Goal: Task Accomplishment & Management: Manage account settings

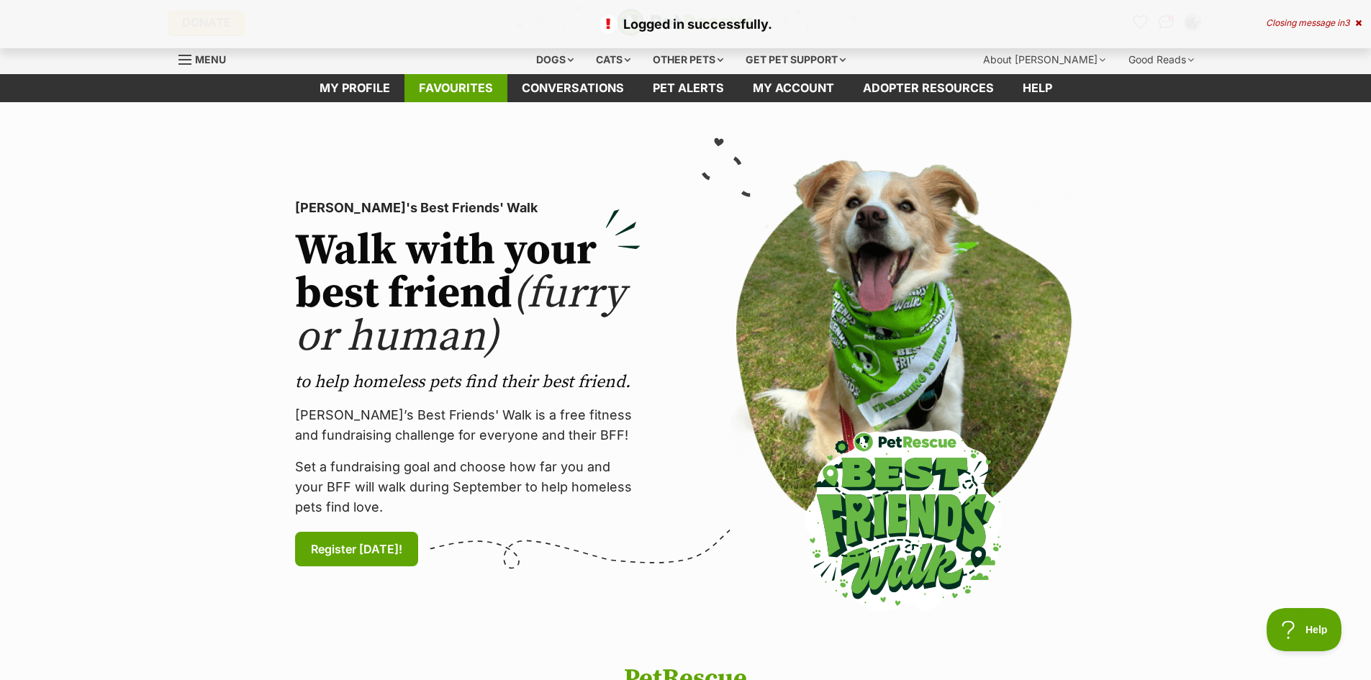
click at [465, 81] on link "Favourites" at bounding box center [456, 88] width 103 height 28
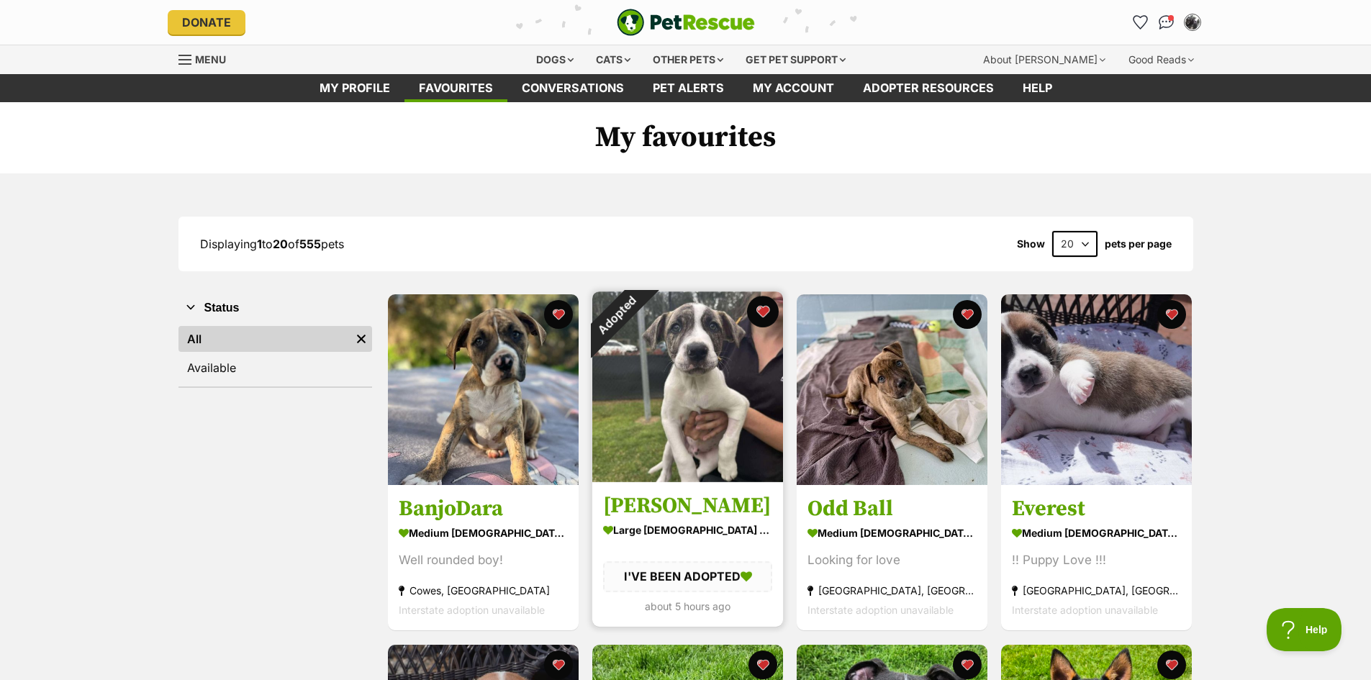
click at [762, 312] on button "favourite" at bounding box center [763, 312] width 32 height 32
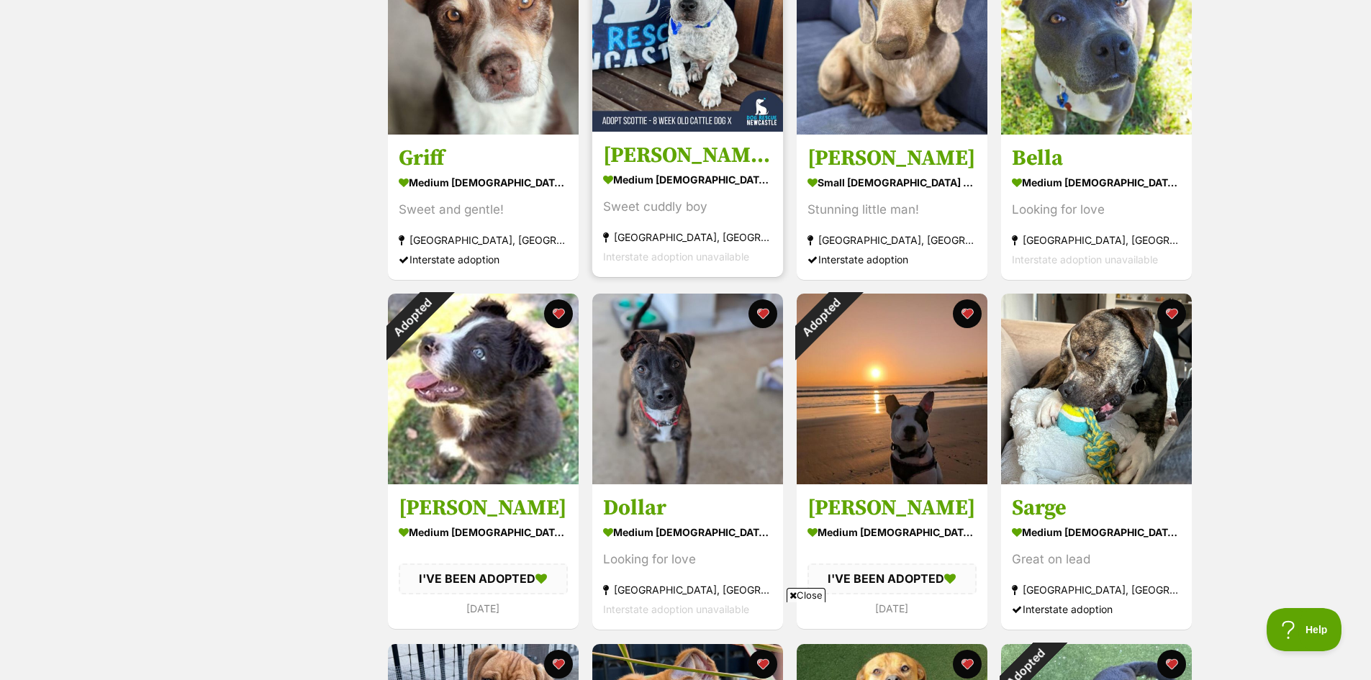
scroll to position [1080, 0]
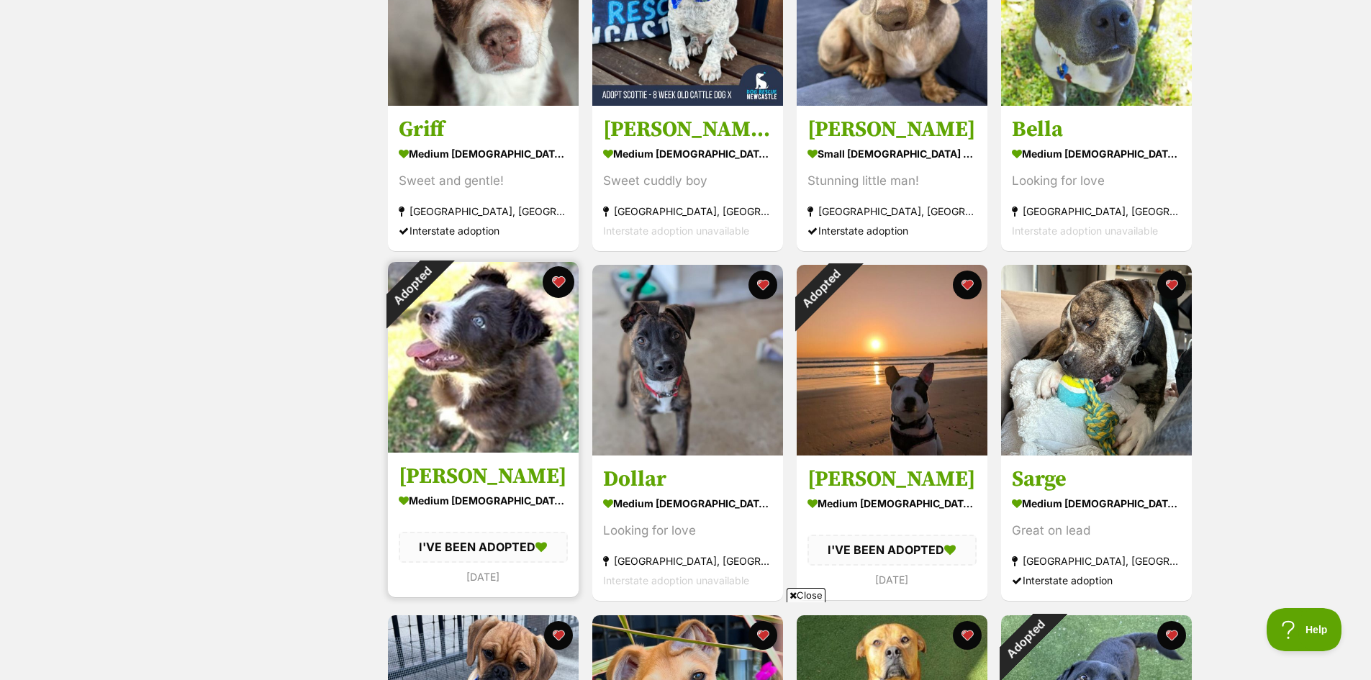
click at [556, 284] on button "favourite" at bounding box center [559, 282] width 32 height 32
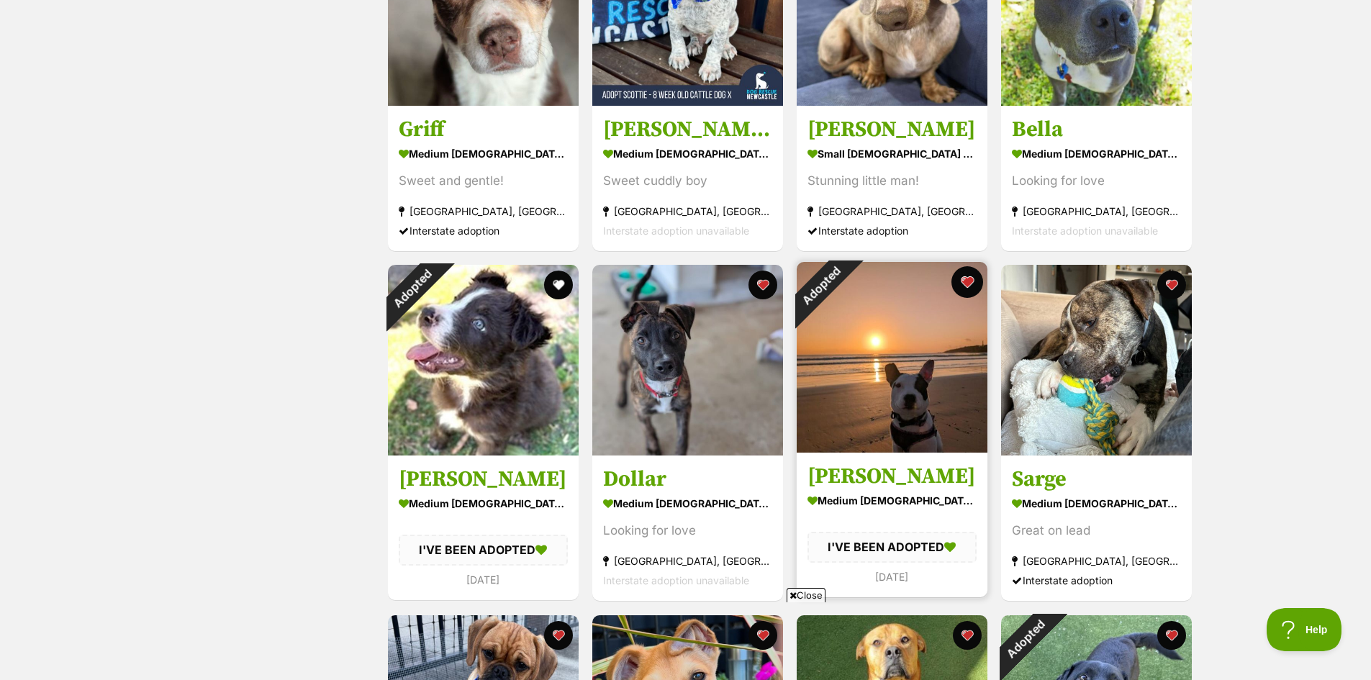
click at [966, 283] on button "favourite" at bounding box center [968, 282] width 32 height 32
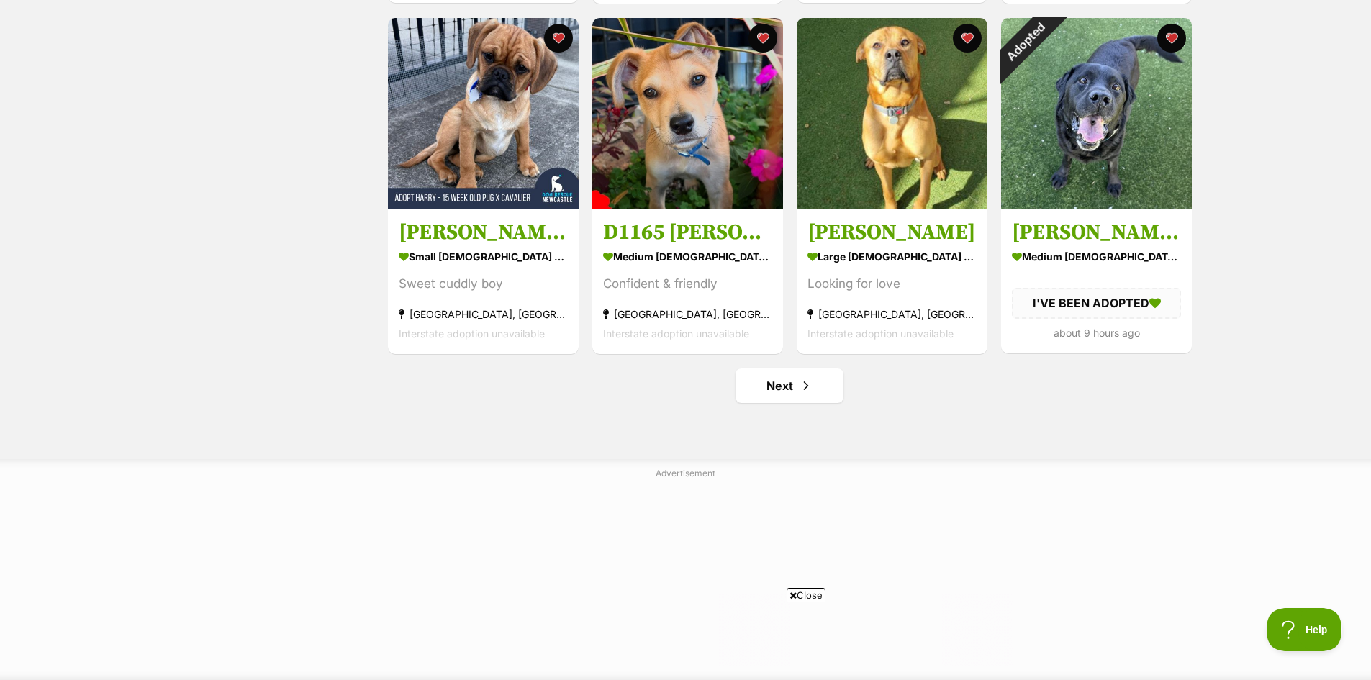
scroll to position [1656, 0]
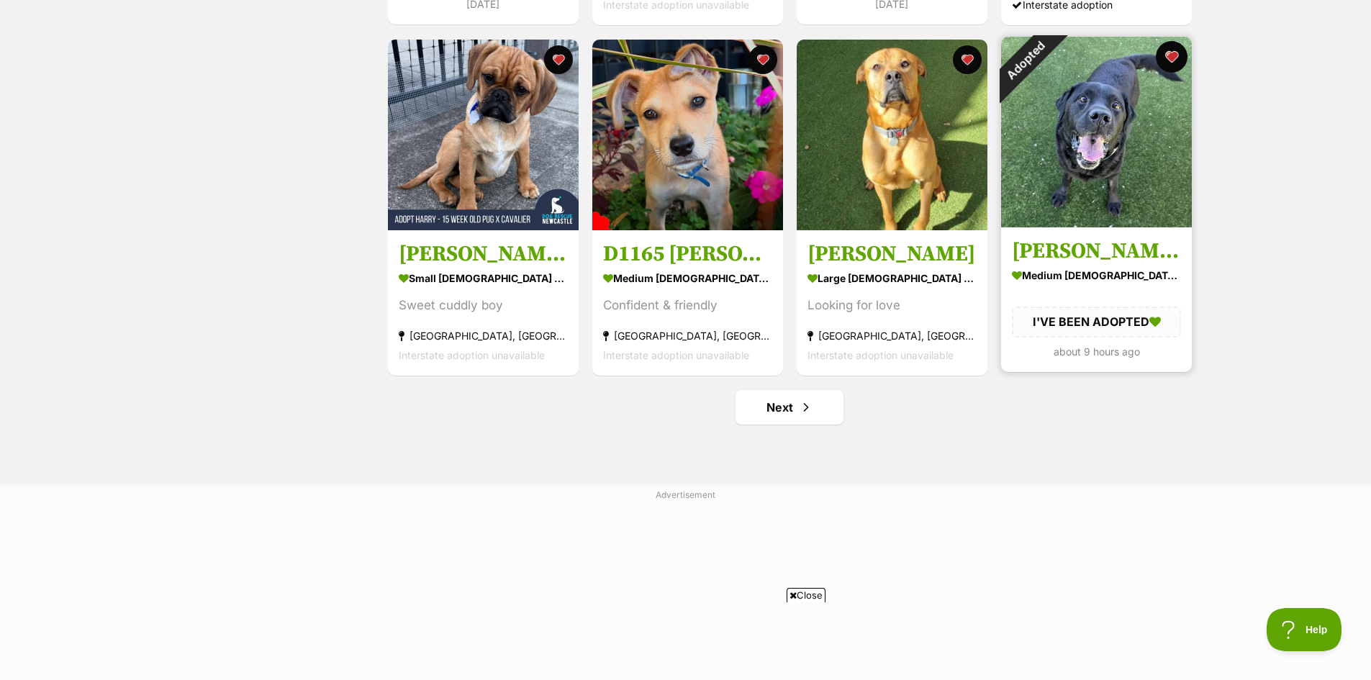
click at [1173, 53] on button "favourite" at bounding box center [1172, 57] width 32 height 32
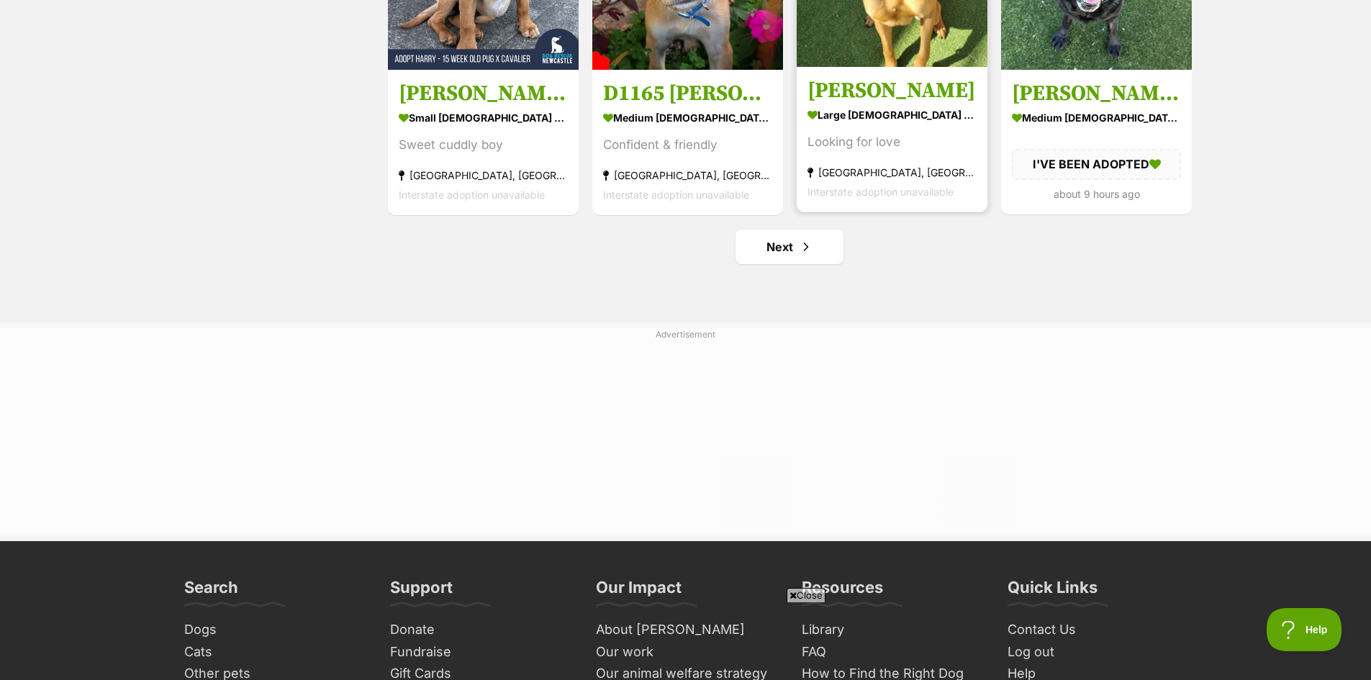
scroll to position [1872, 0]
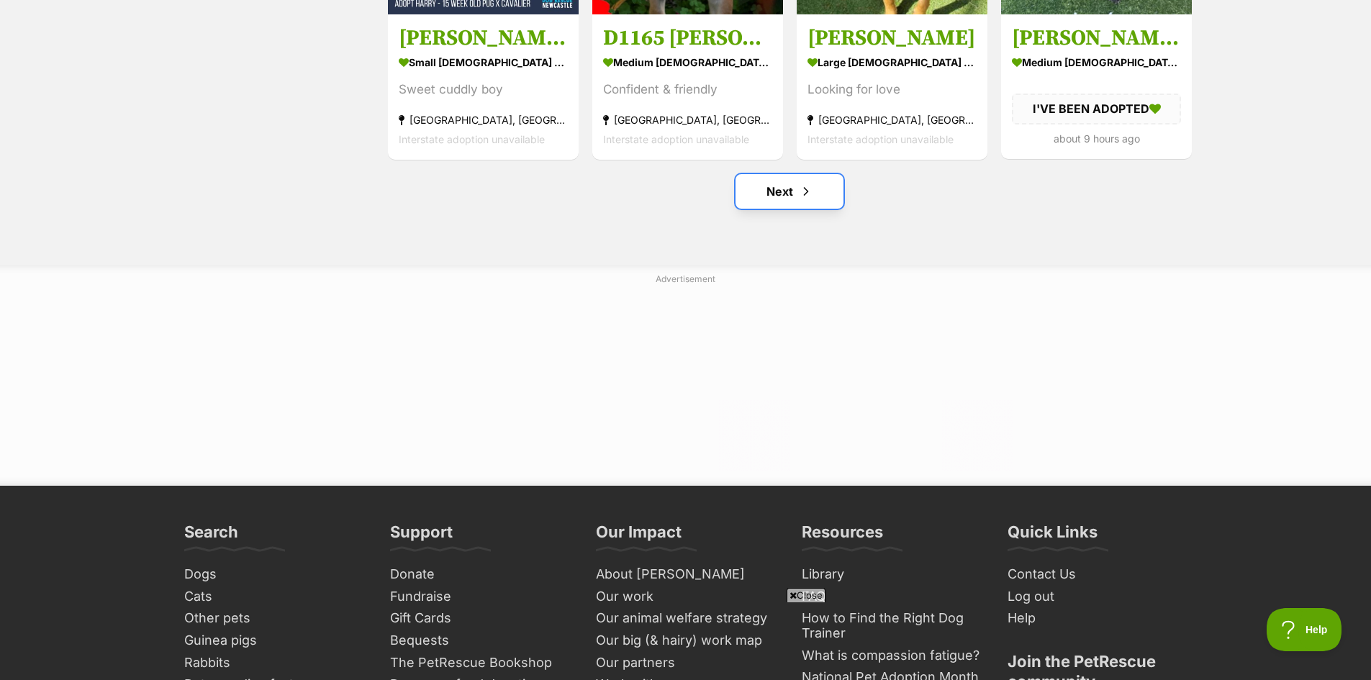
click at [799, 189] on span "Next page" at bounding box center [806, 191] width 14 height 17
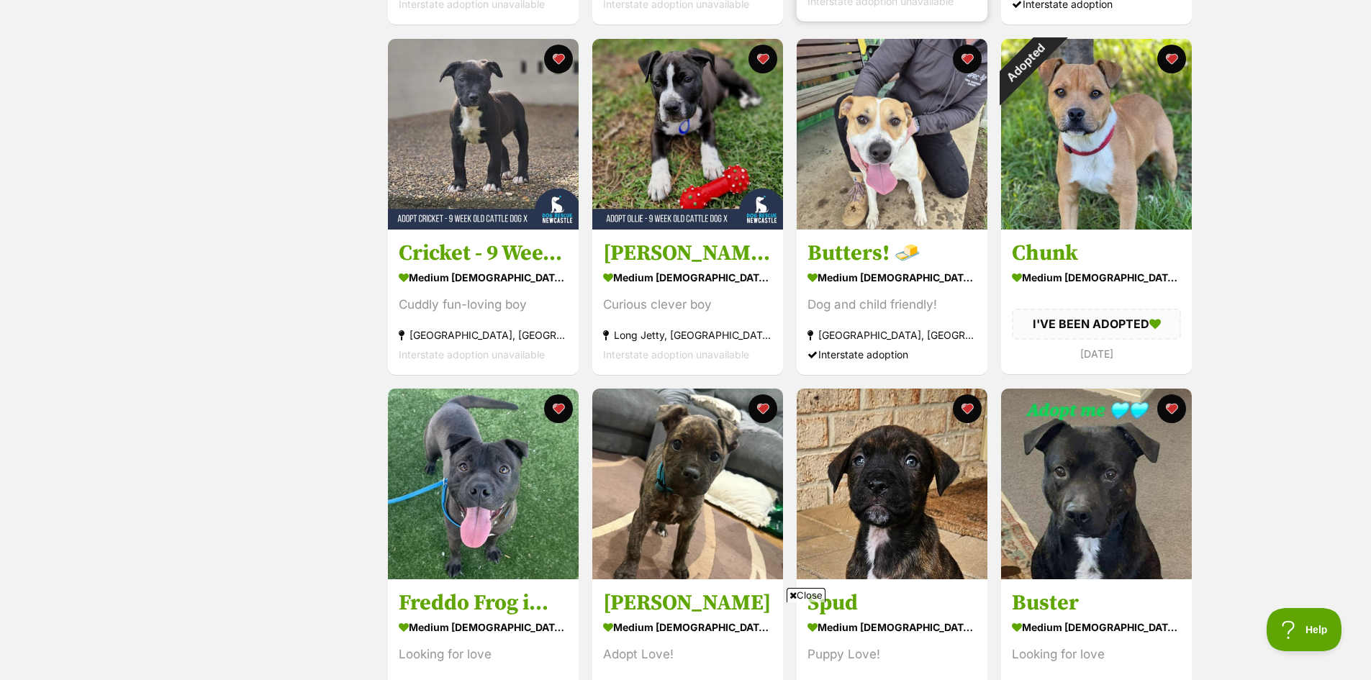
scroll to position [648, 0]
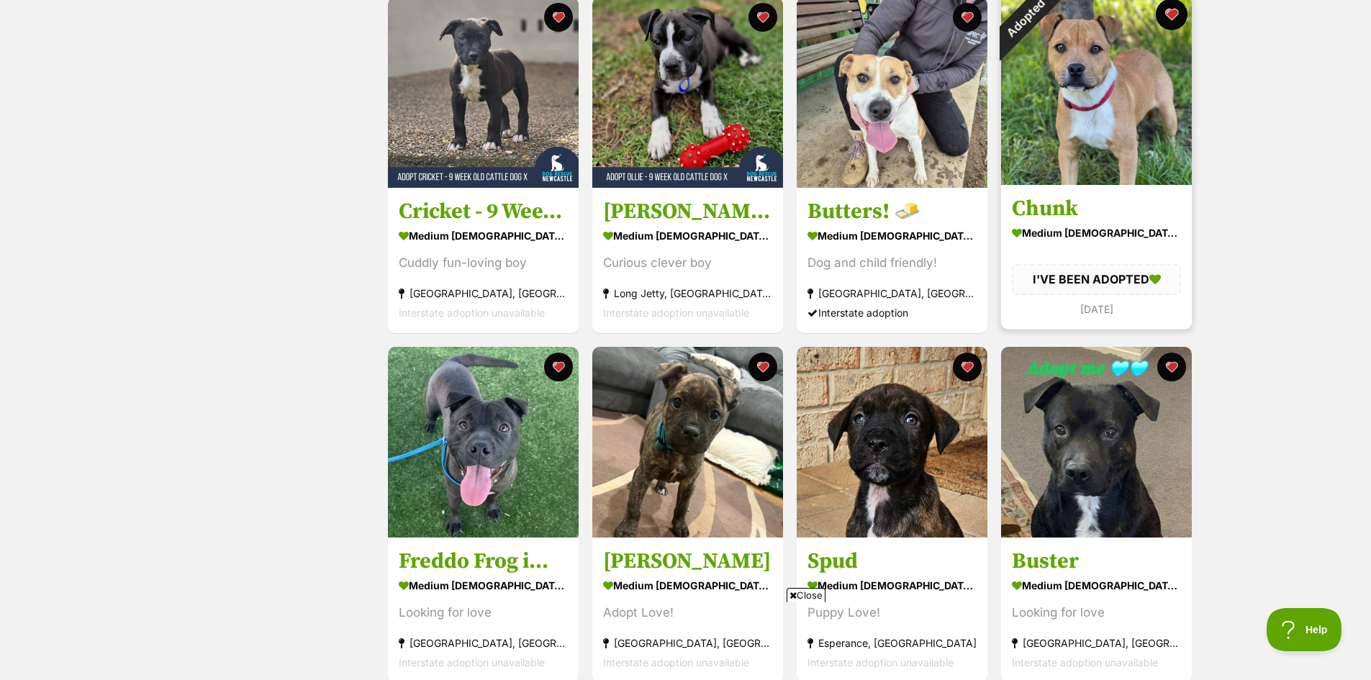
click at [1171, 21] on button "favourite" at bounding box center [1172, 15] width 32 height 32
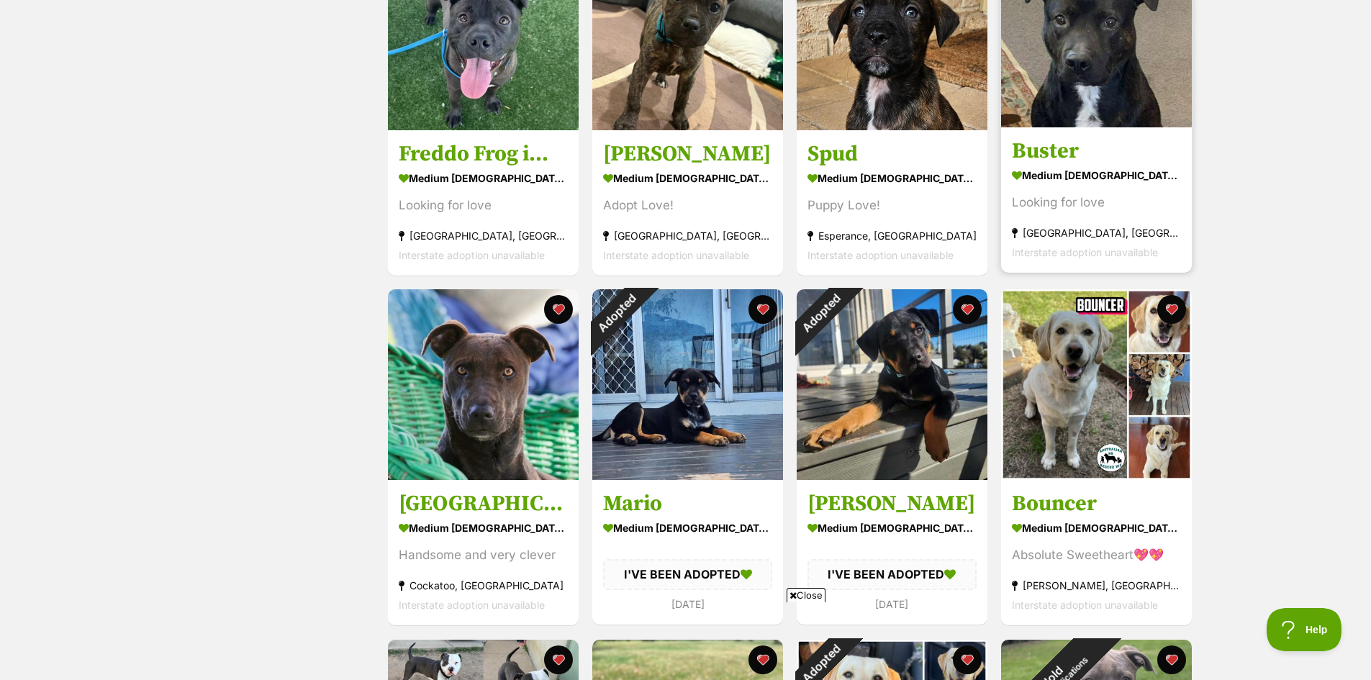
scroll to position [1080, 0]
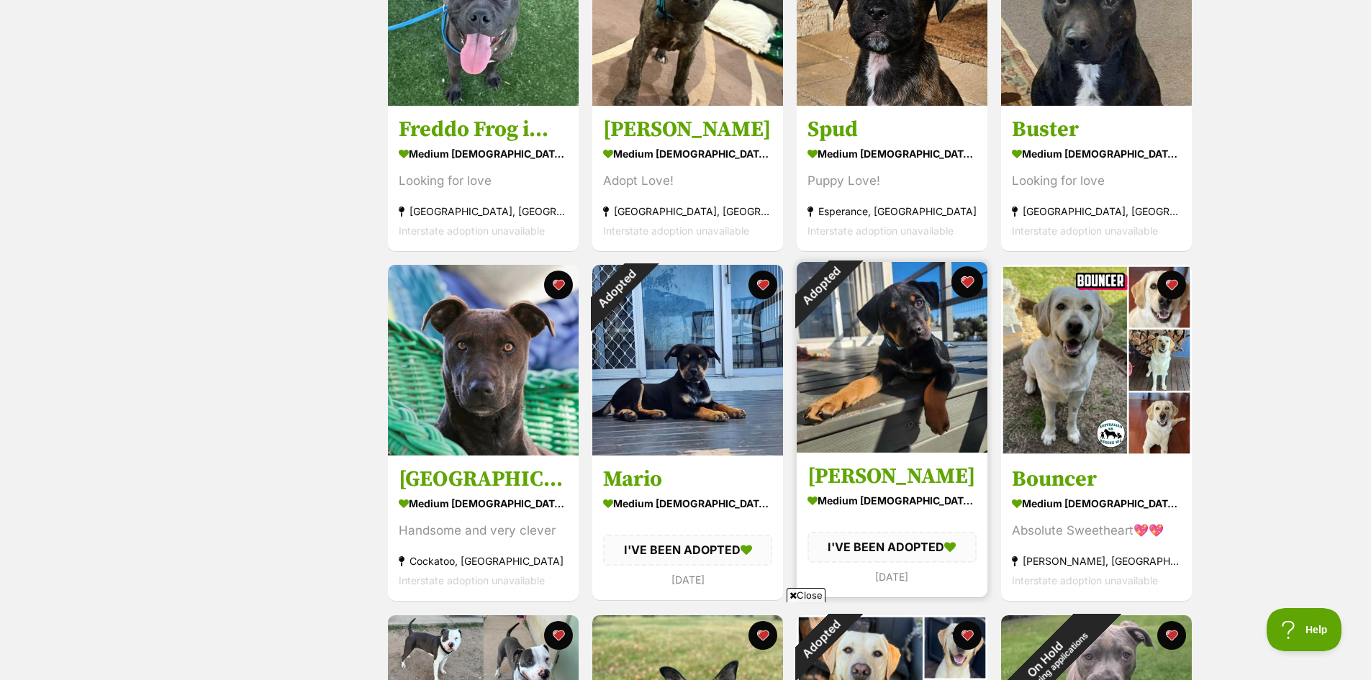
click at [975, 283] on button "favourite" at bounding box center [968, 282] width 32 height 32
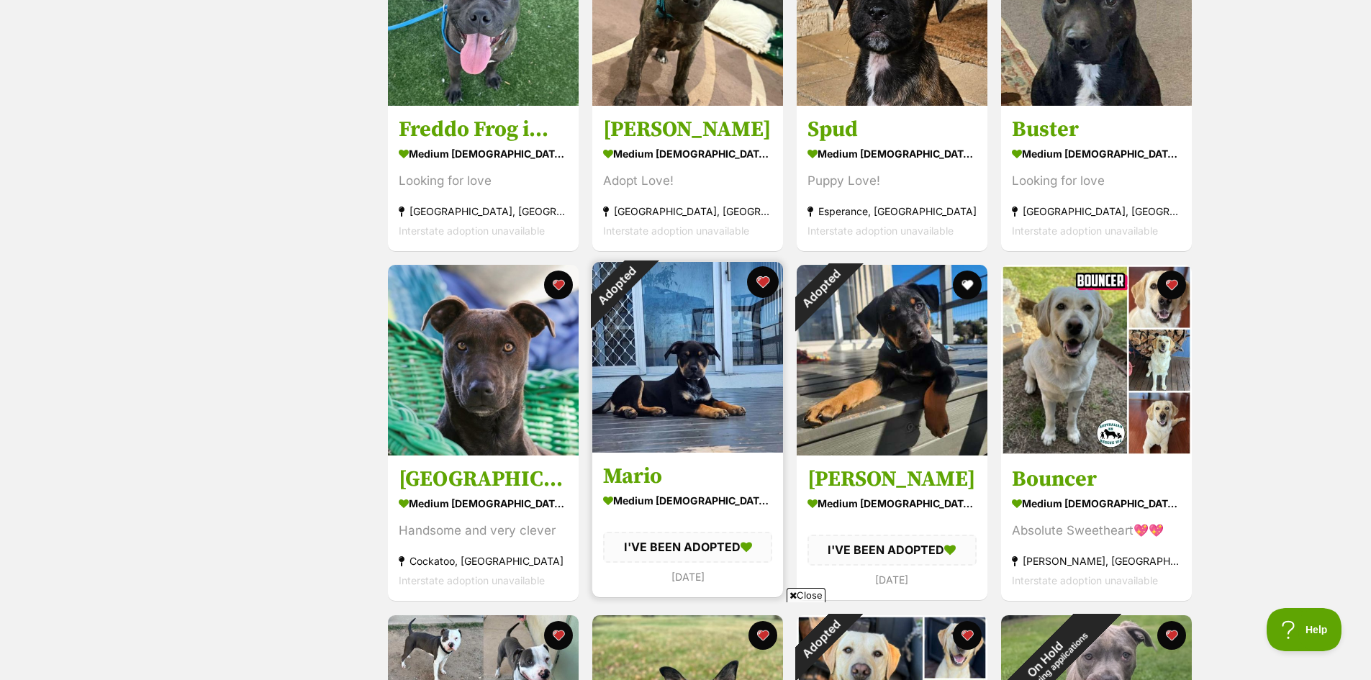
click at [764, 287] on button "favourite" at bounding box center [763, 282] width 32 height 32
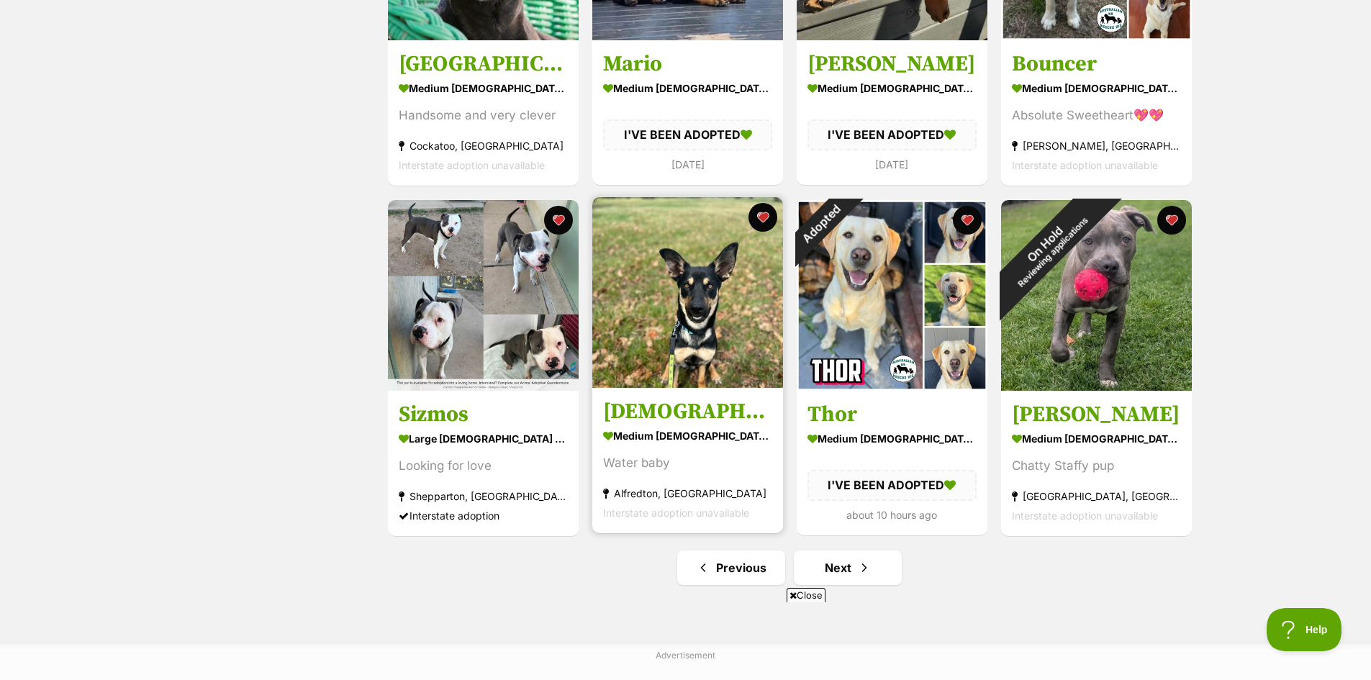
scroll to position [1512, 0]
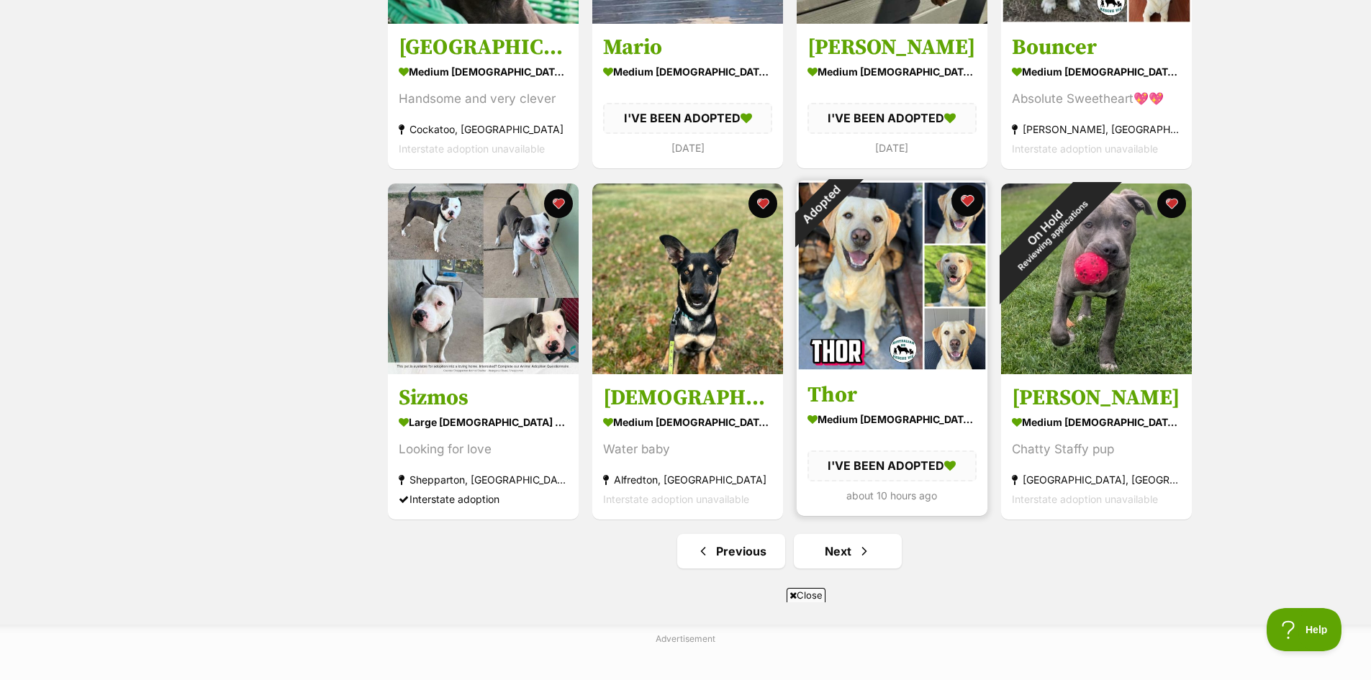
click at [970, 205] on button "favourite" at bounding box center [968, 201] width 32 height 32
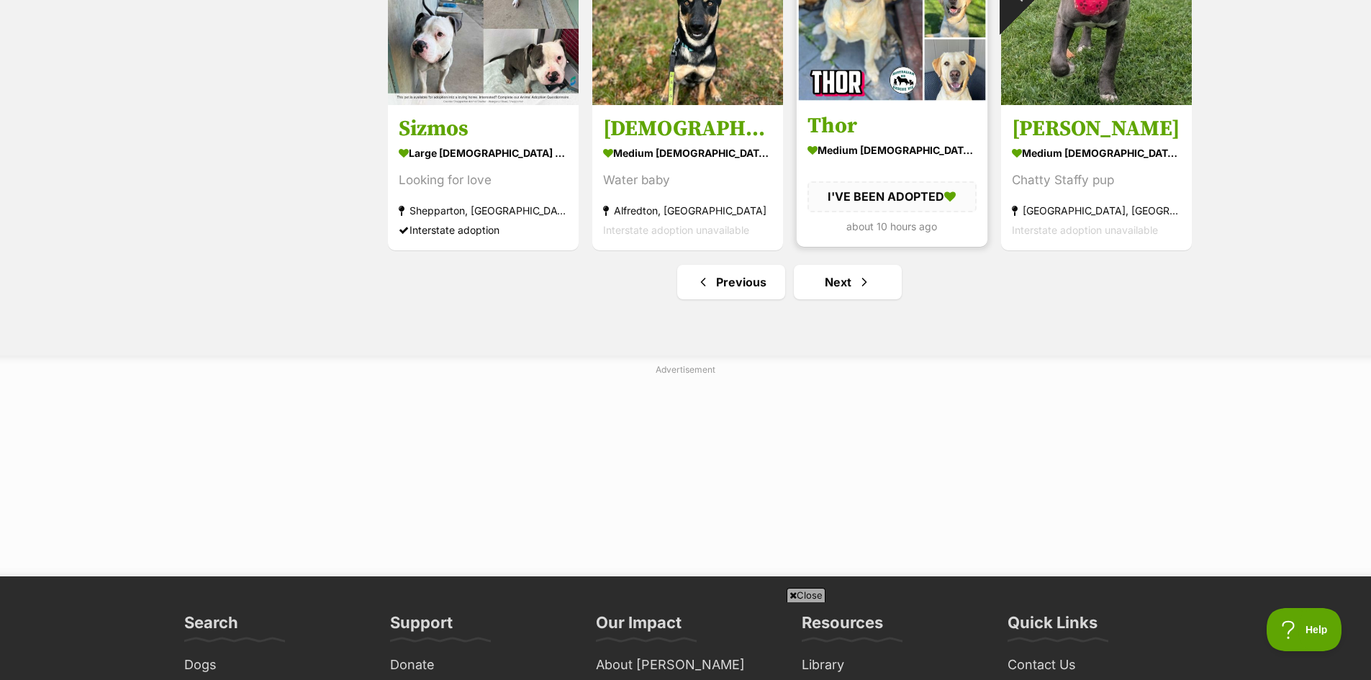
scroll to position [1800, 0]
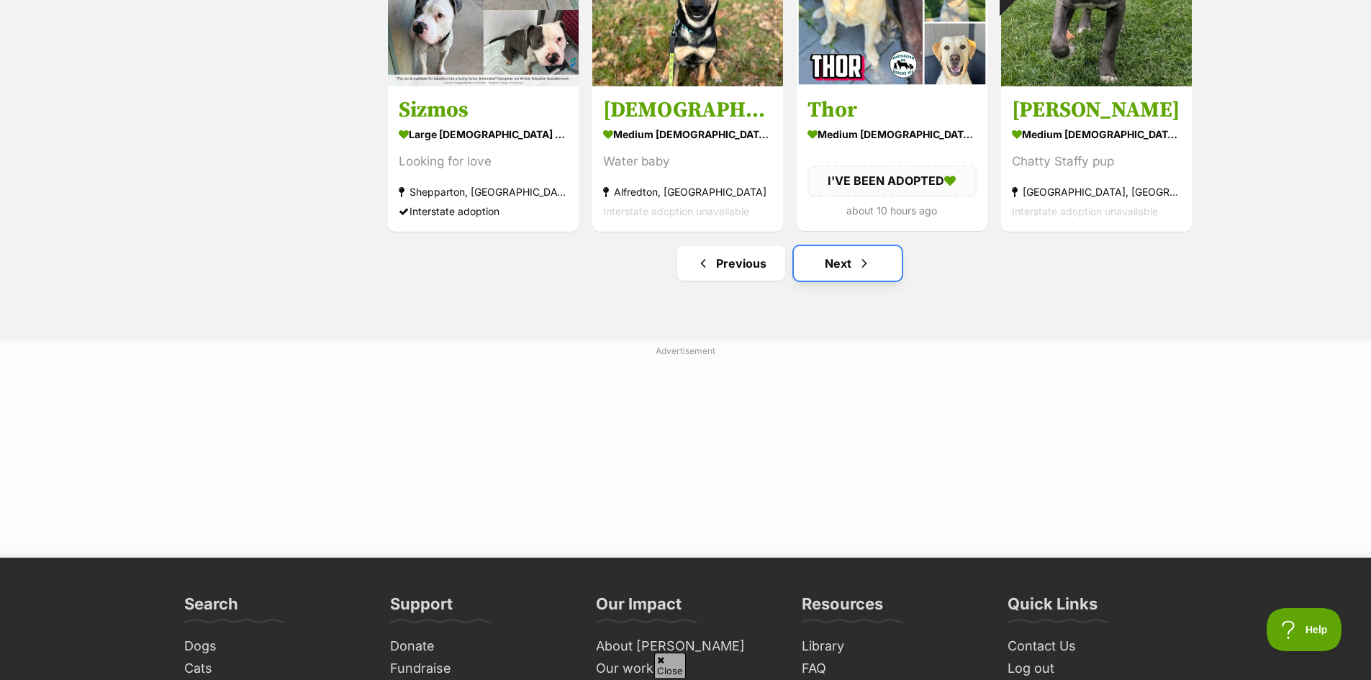
click at [855, 279] on link "Next" at bounding box center [848, 263] width 108 height 35
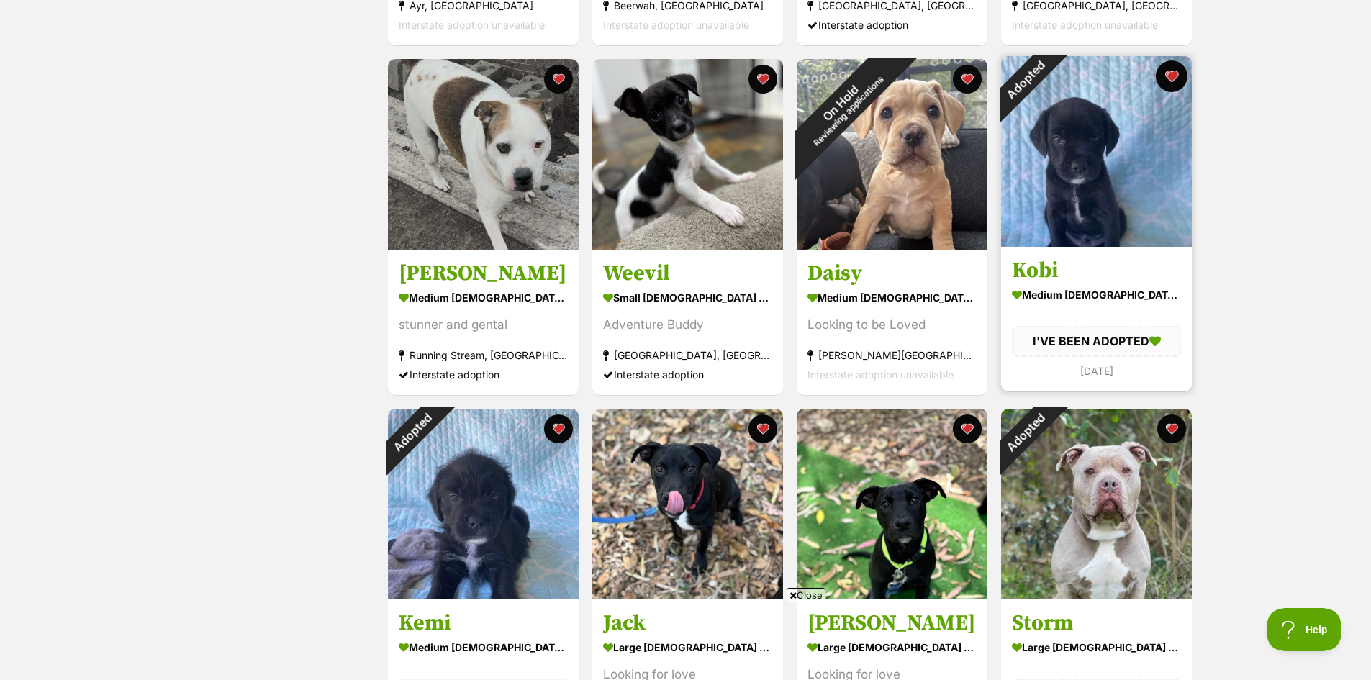
click at [1170, 79] on button "favourite" at bounding box center [1172, 76] width 32 height 32
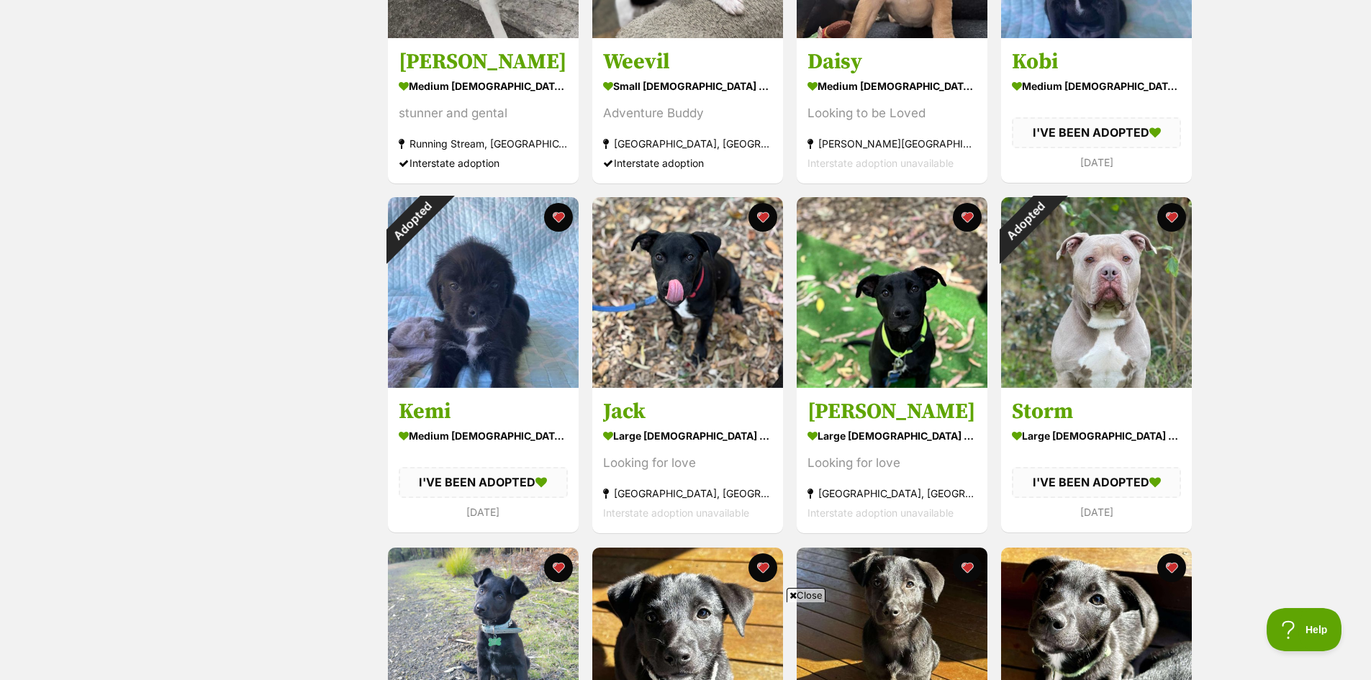
scroll to position [1152, 0]
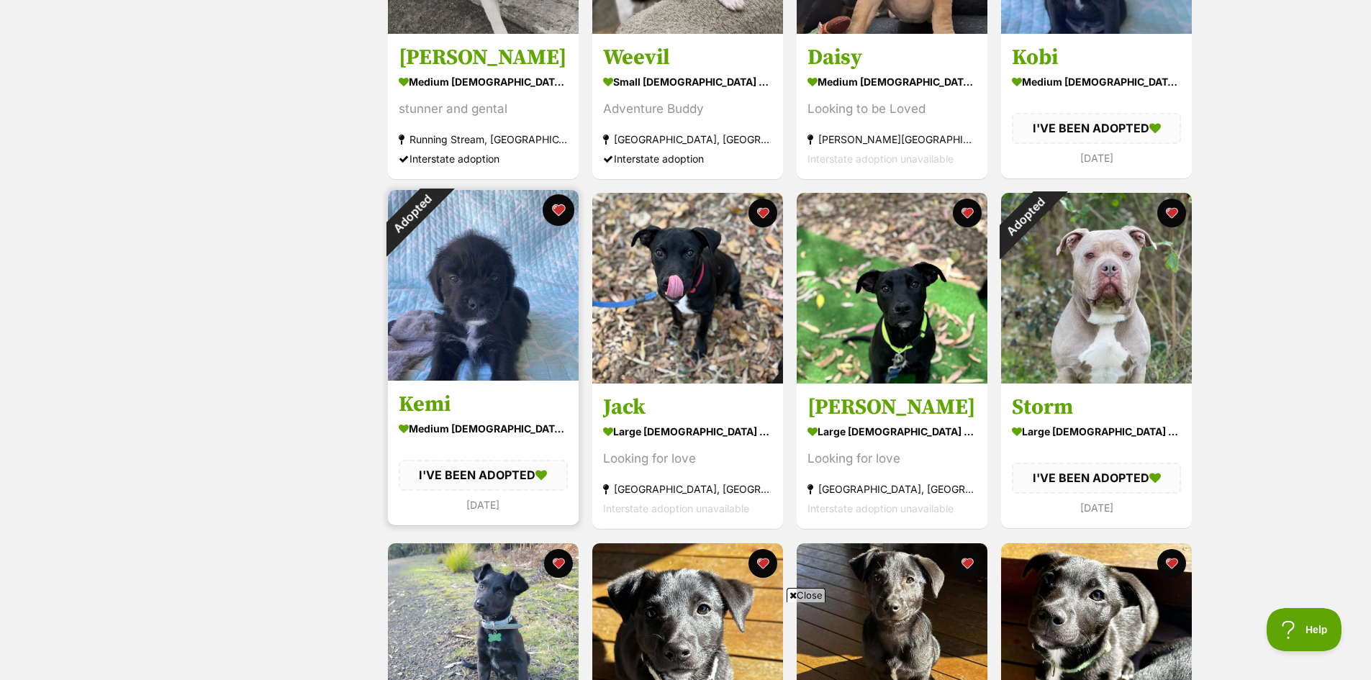
click at [551, 214] on button "favourite" at bounding box center [559, 210] width 32 height 32
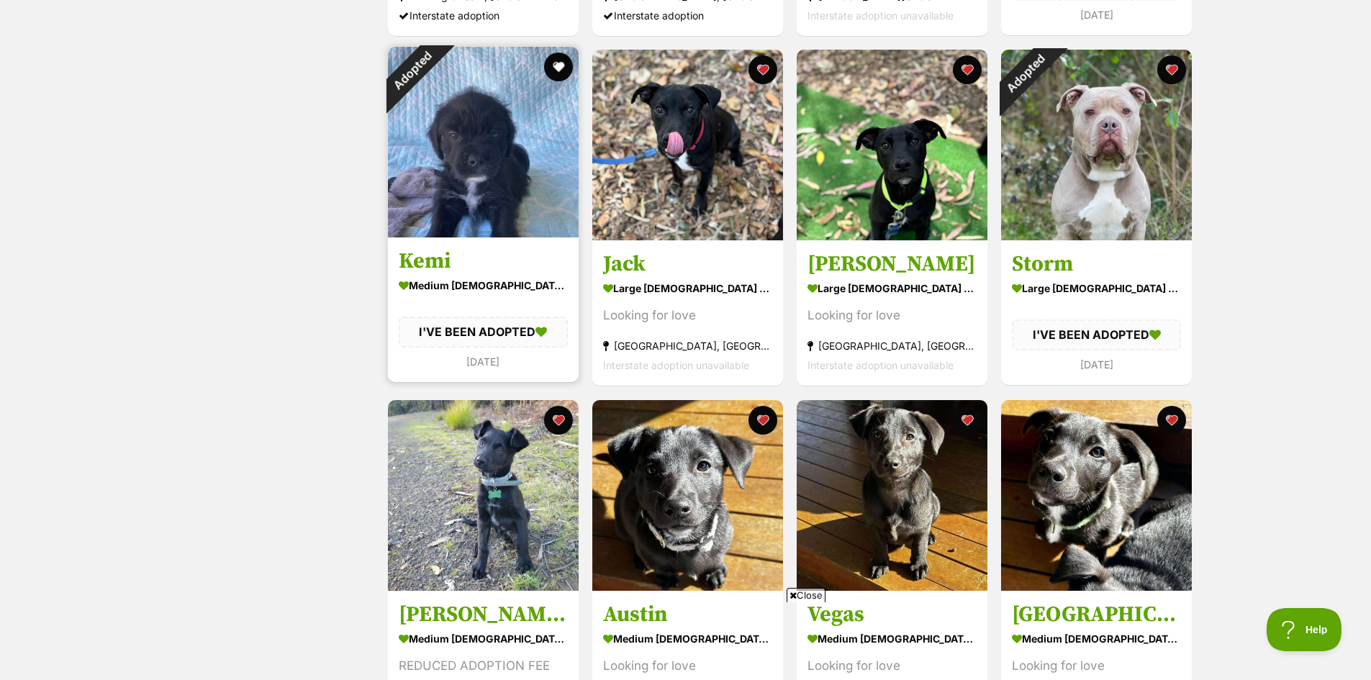
scroll to position [1296, 0]
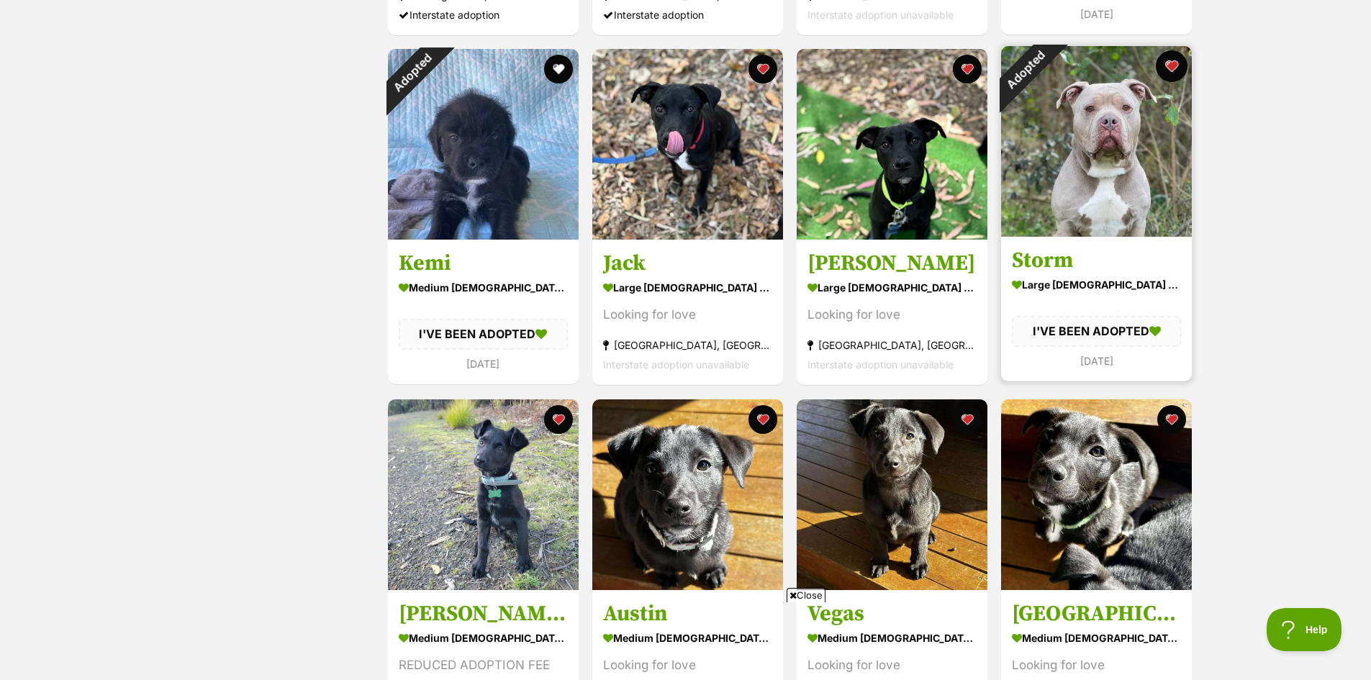
click at [1174, 68] on button "favourite" at bounding box center [1172, 66] width 32 height 32
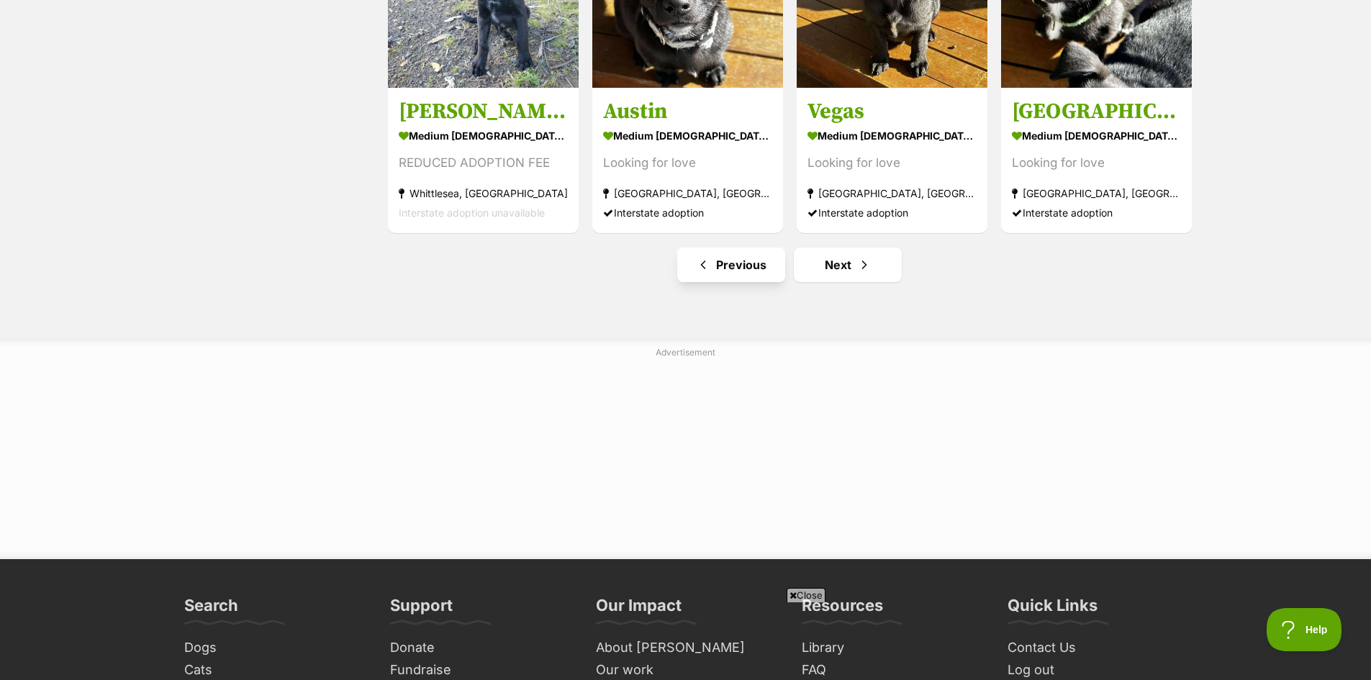
scroll to position [1800, 0]
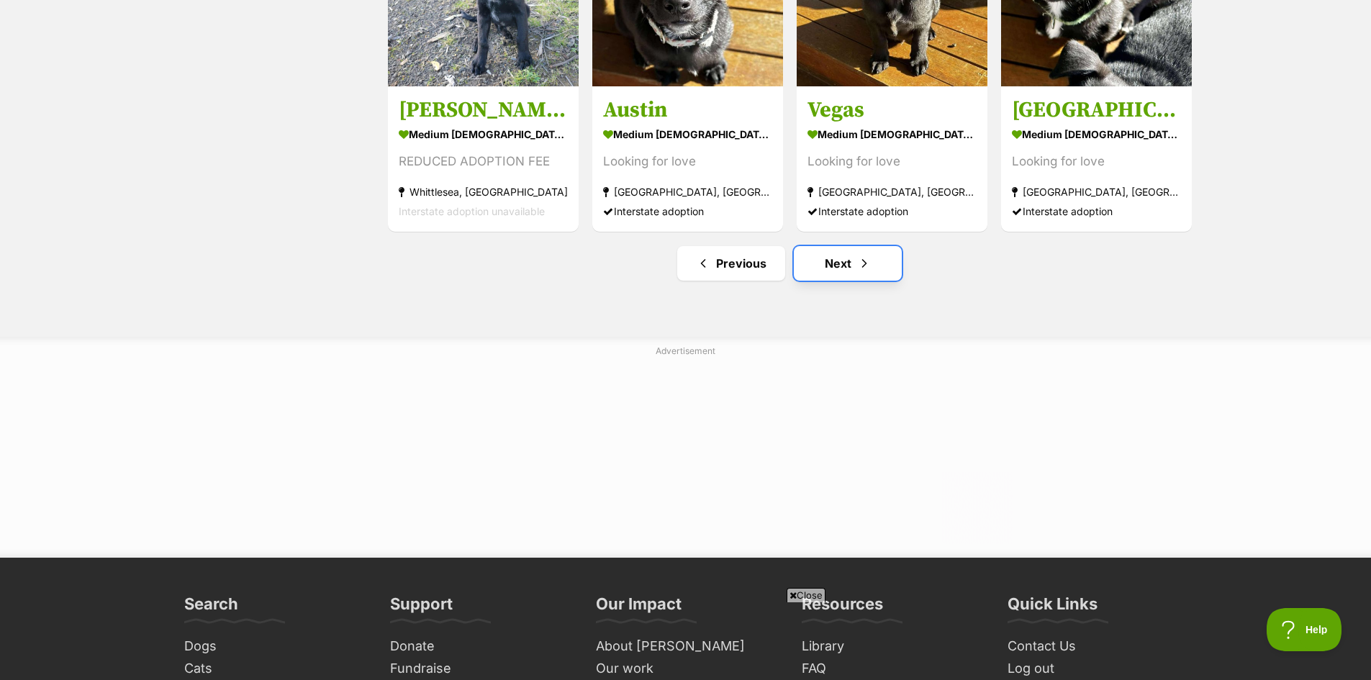
click at [842, 273] on link "Next" at bounding box center [848, 263] width 108 height 35
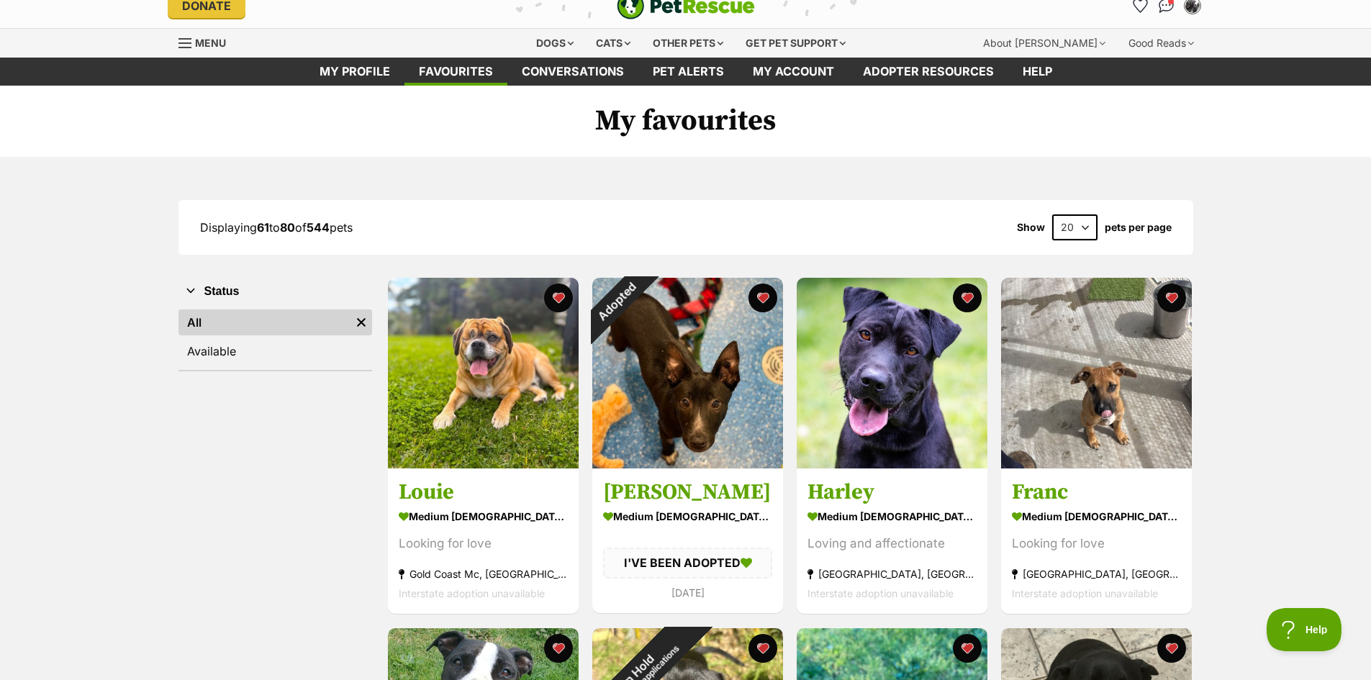
scroll to position [144, 0]
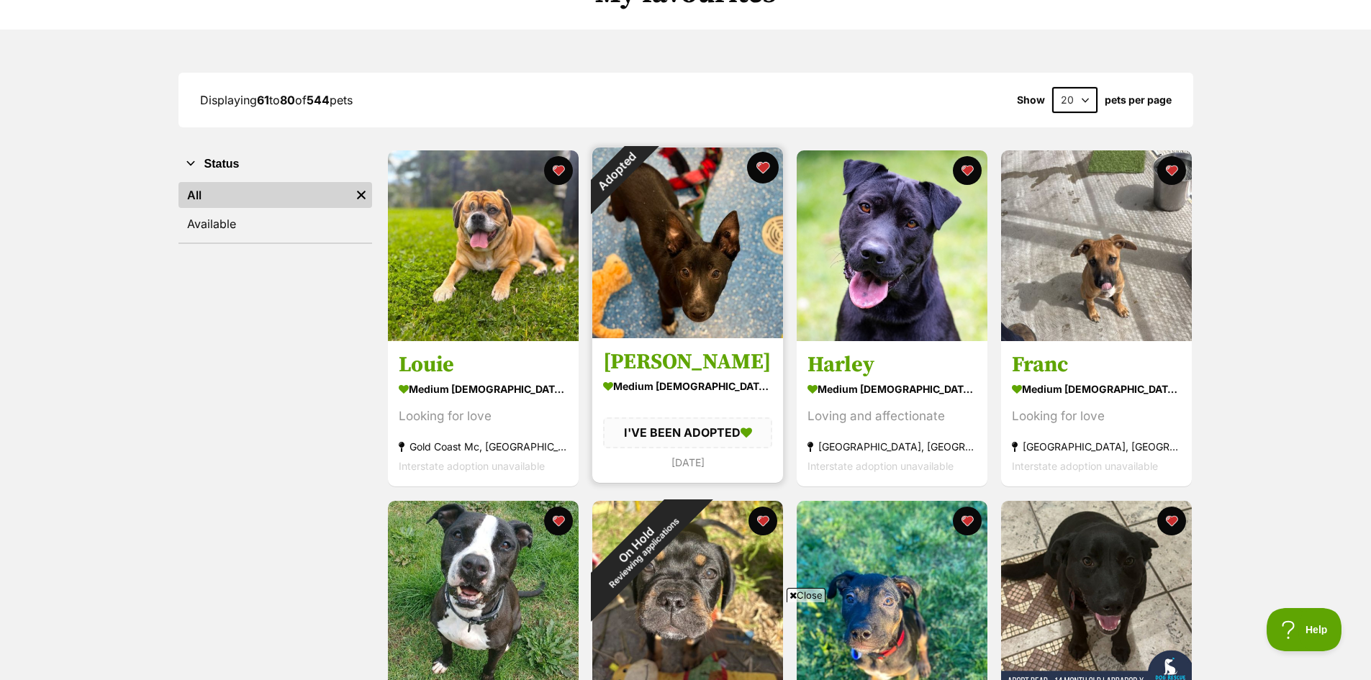
click at [759, 176] on button "favourite" at bounding box center [763, 168] width 32 height 32
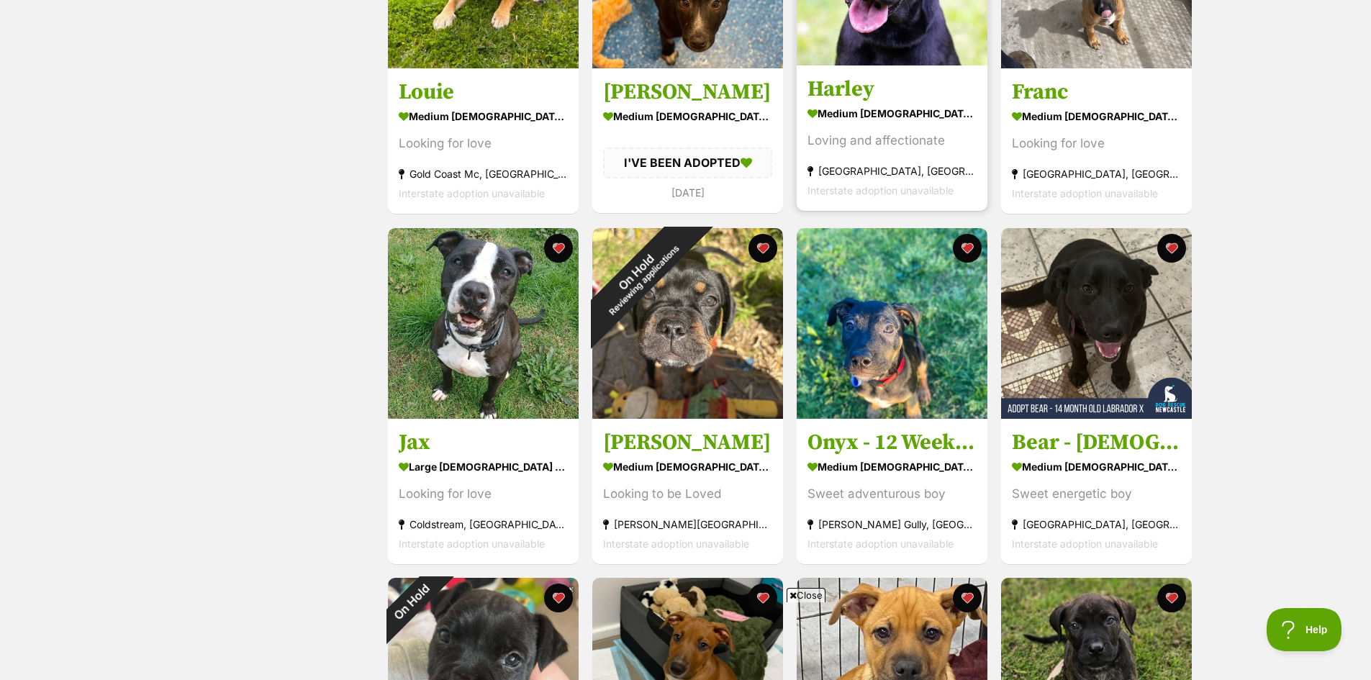
scroll to position [504, 0]
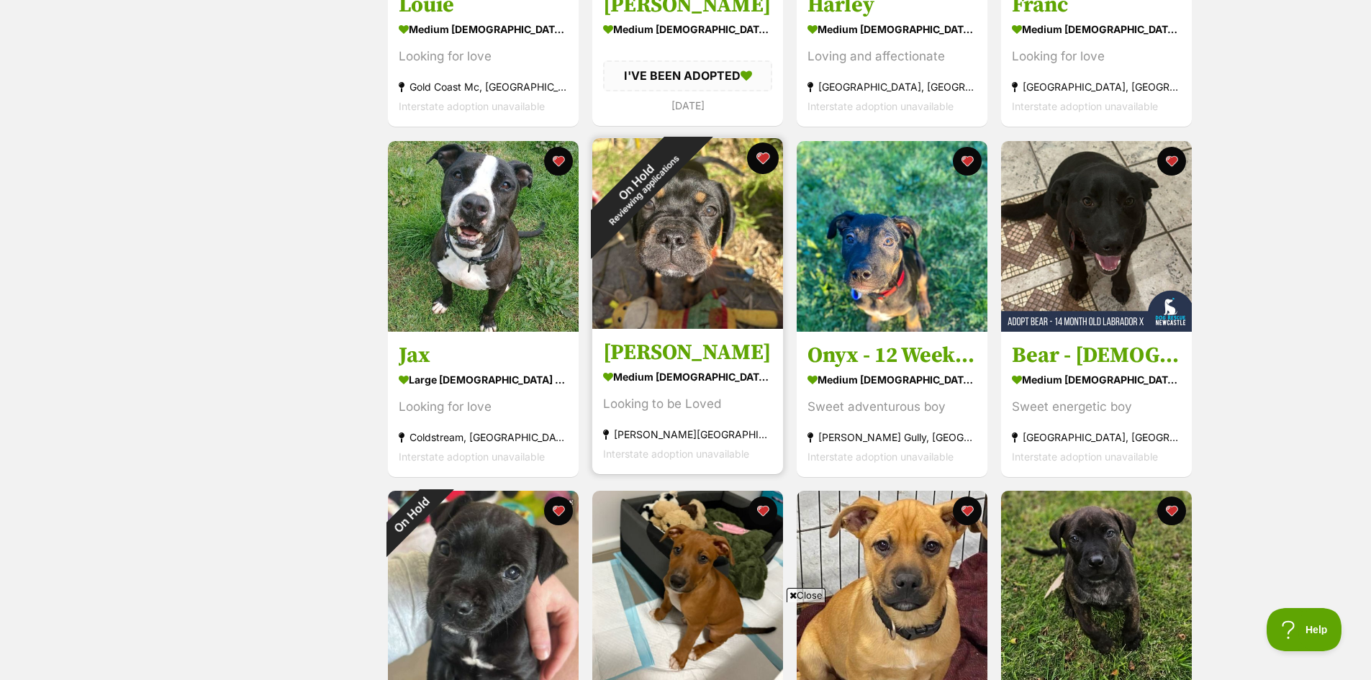
click at [765, 155] on button "favourite" at bounding box center [763, 159] width 32 height 32
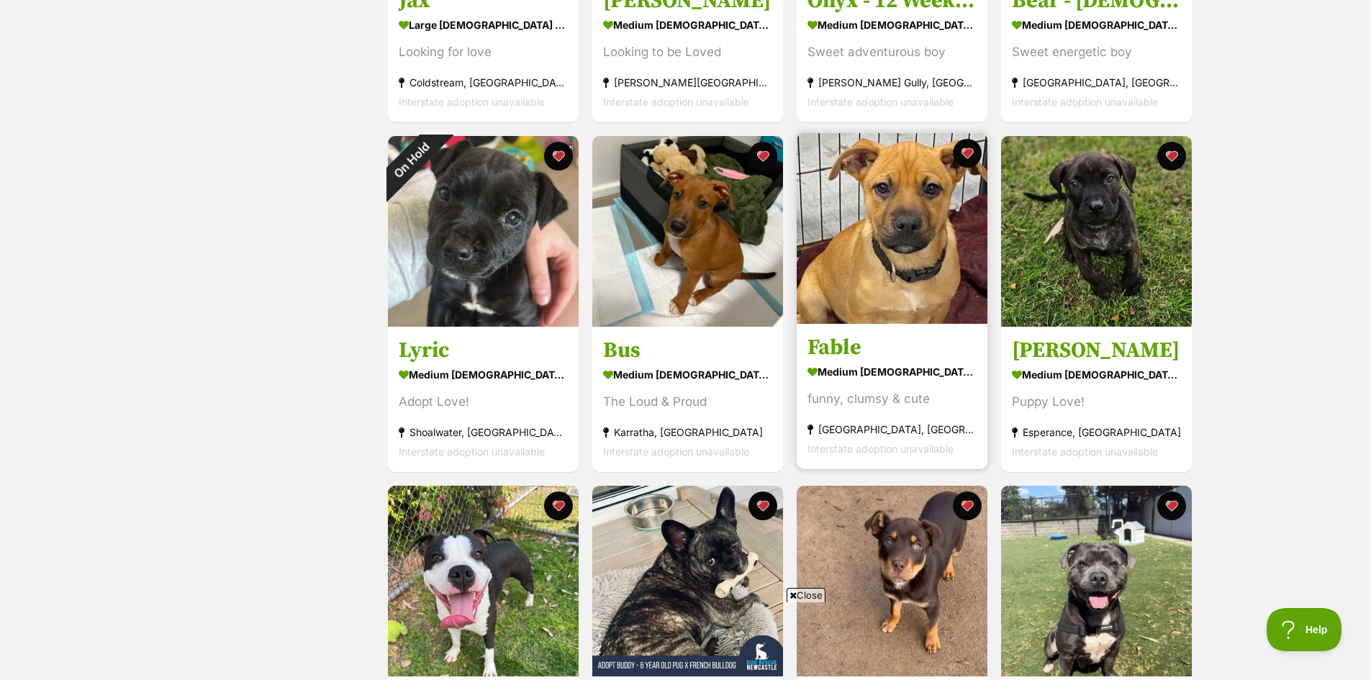
scroll to position [864, 0]
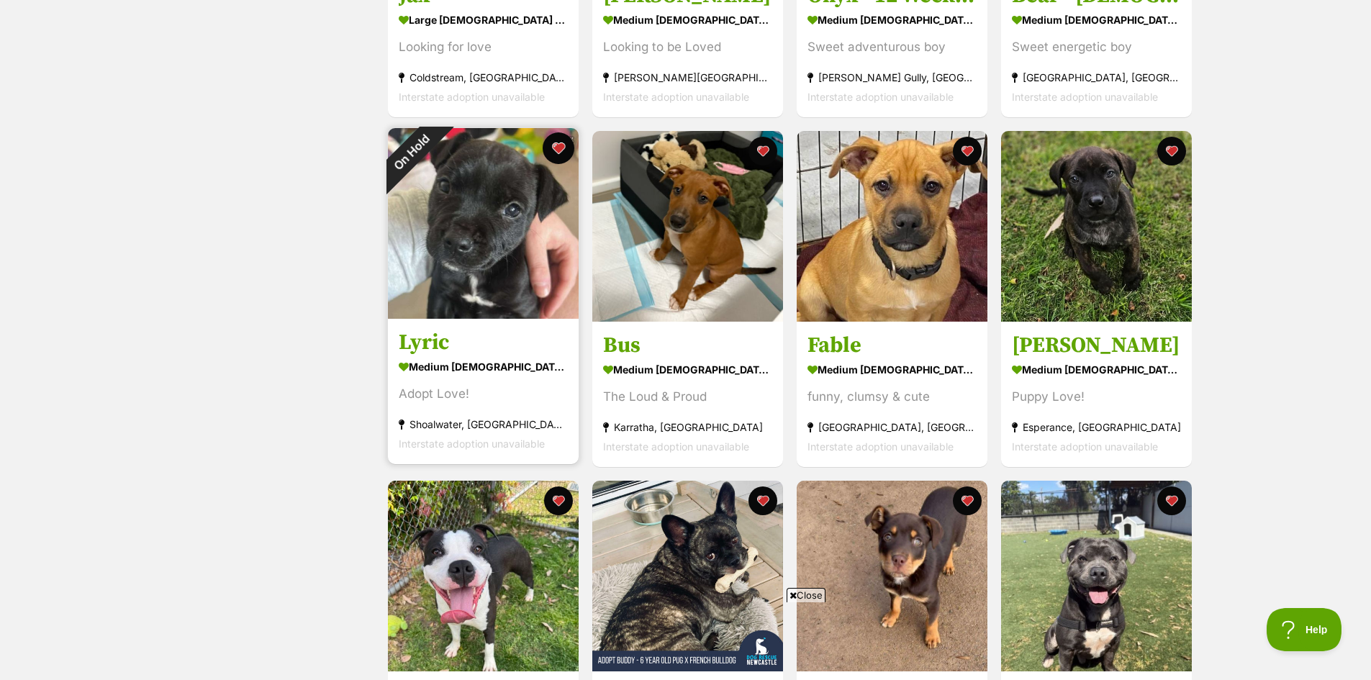
click at [564, 158] on button "favourite" at bounding box center [559, 148] width 32 height 32
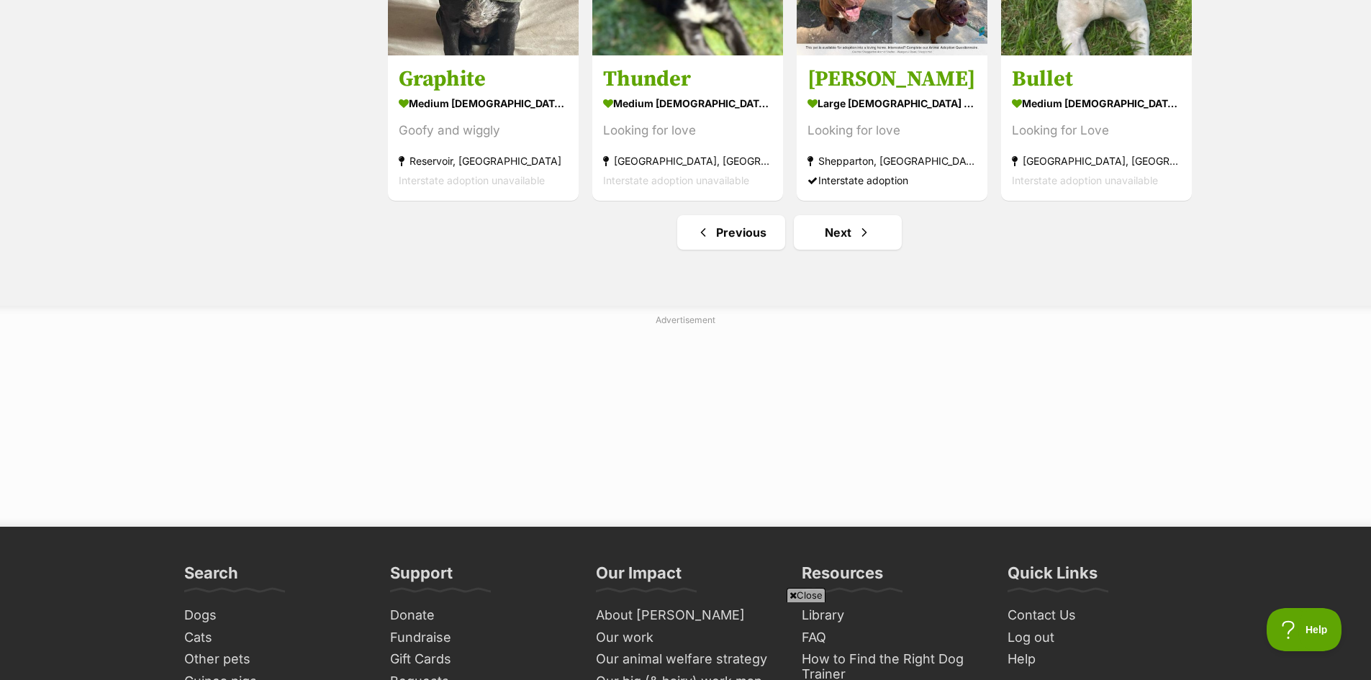
scroll to position [1872, 0]
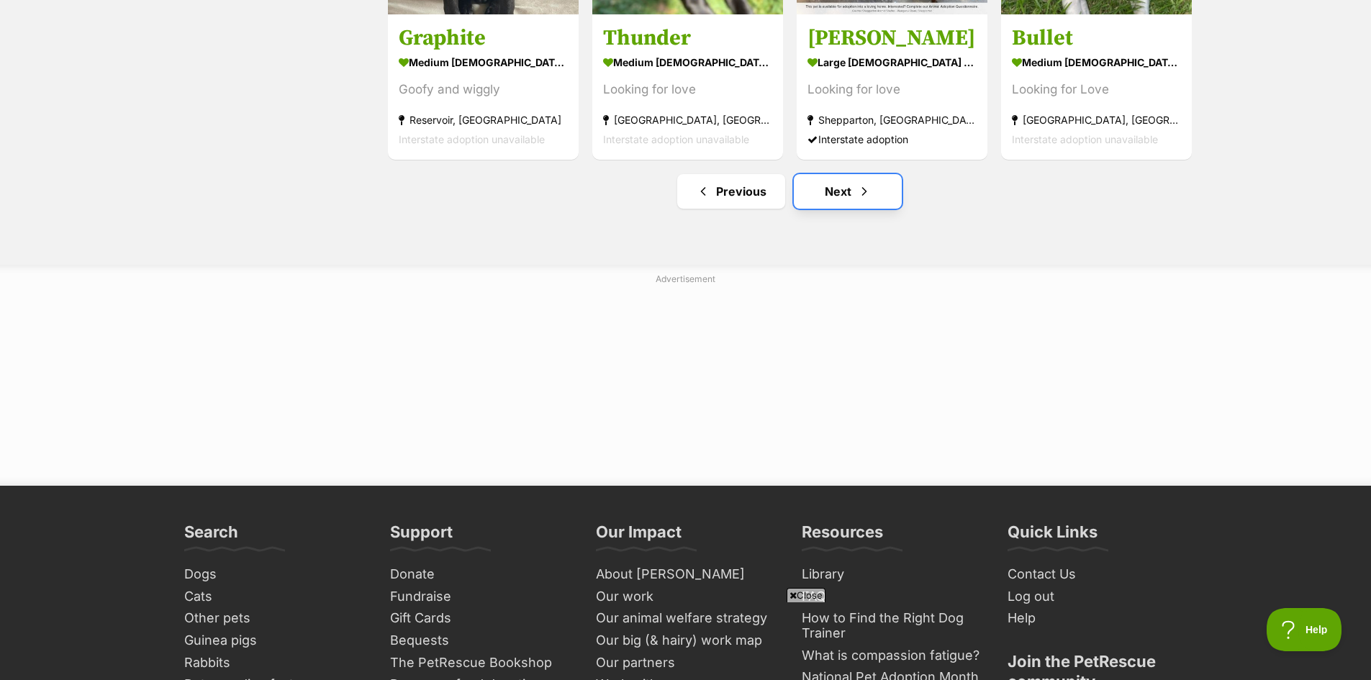
click at [839, 194] on link "Next" at bounding box center [848, 191] width 108 height 35
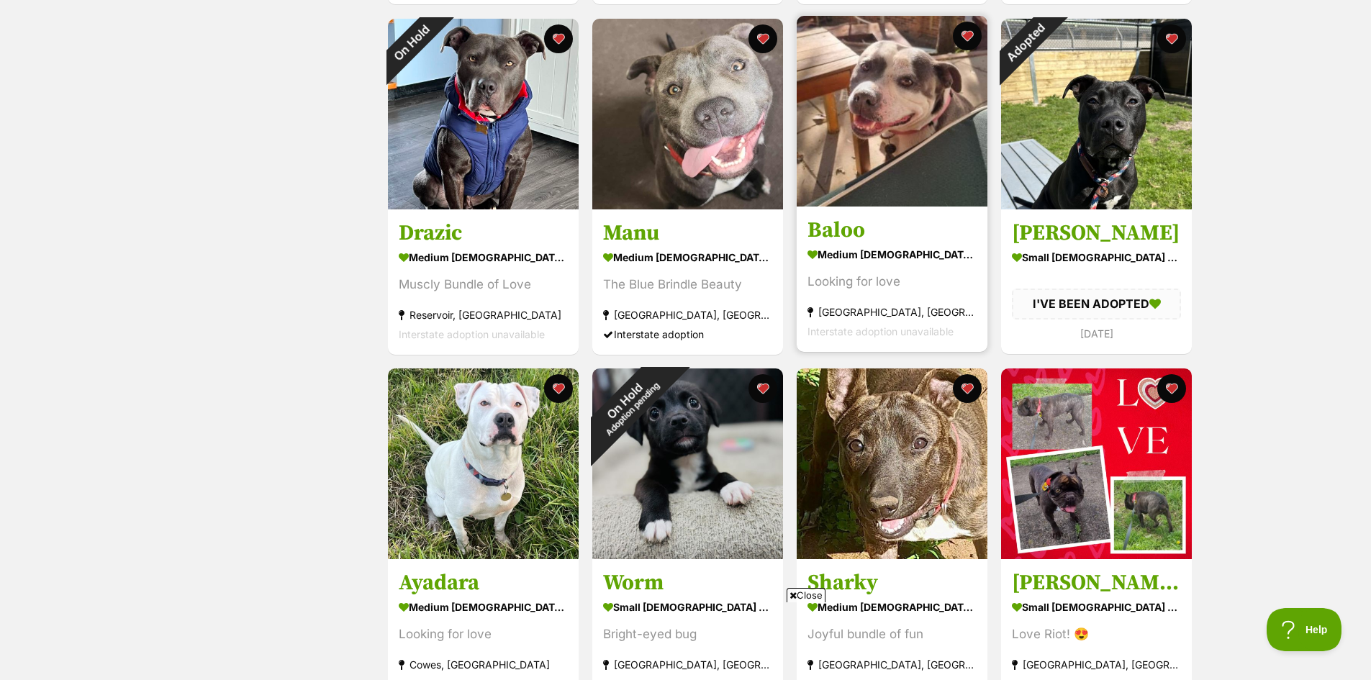
scroll to position [648, 0]
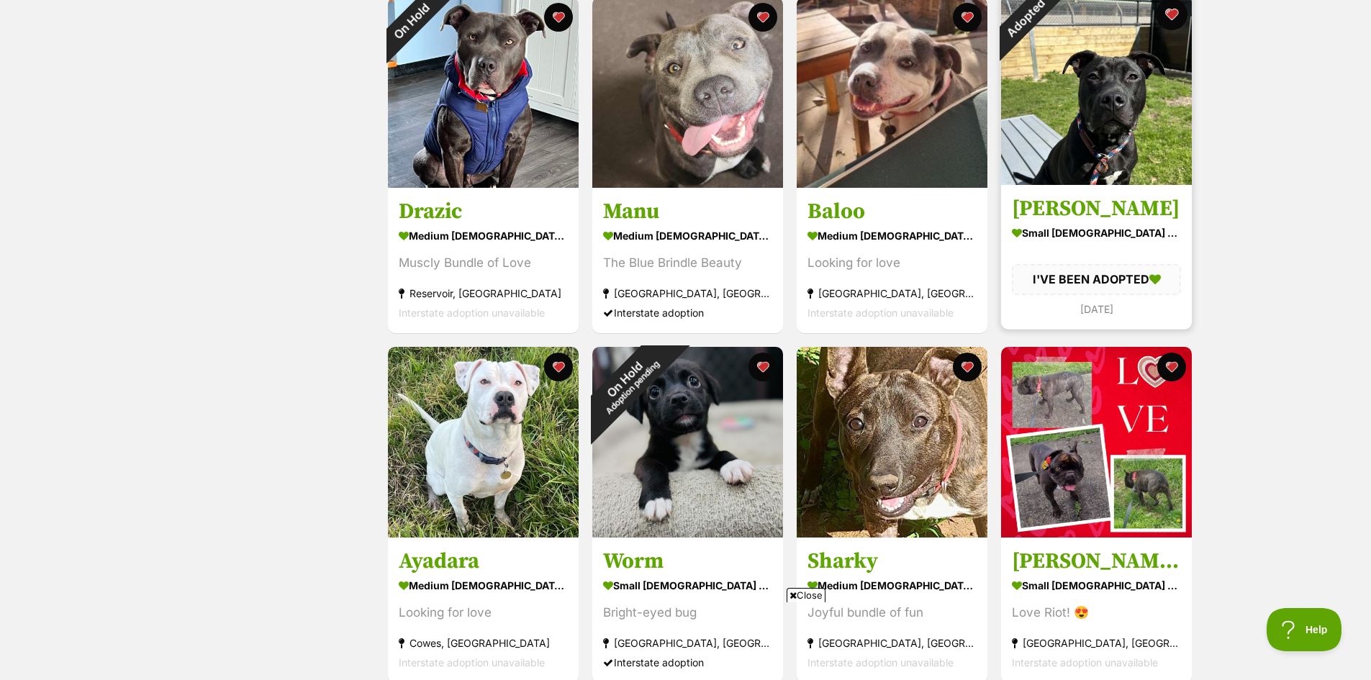
click at [1176, 14] on button "favourite" at bounding box center [1172, 15] width 32 height 32
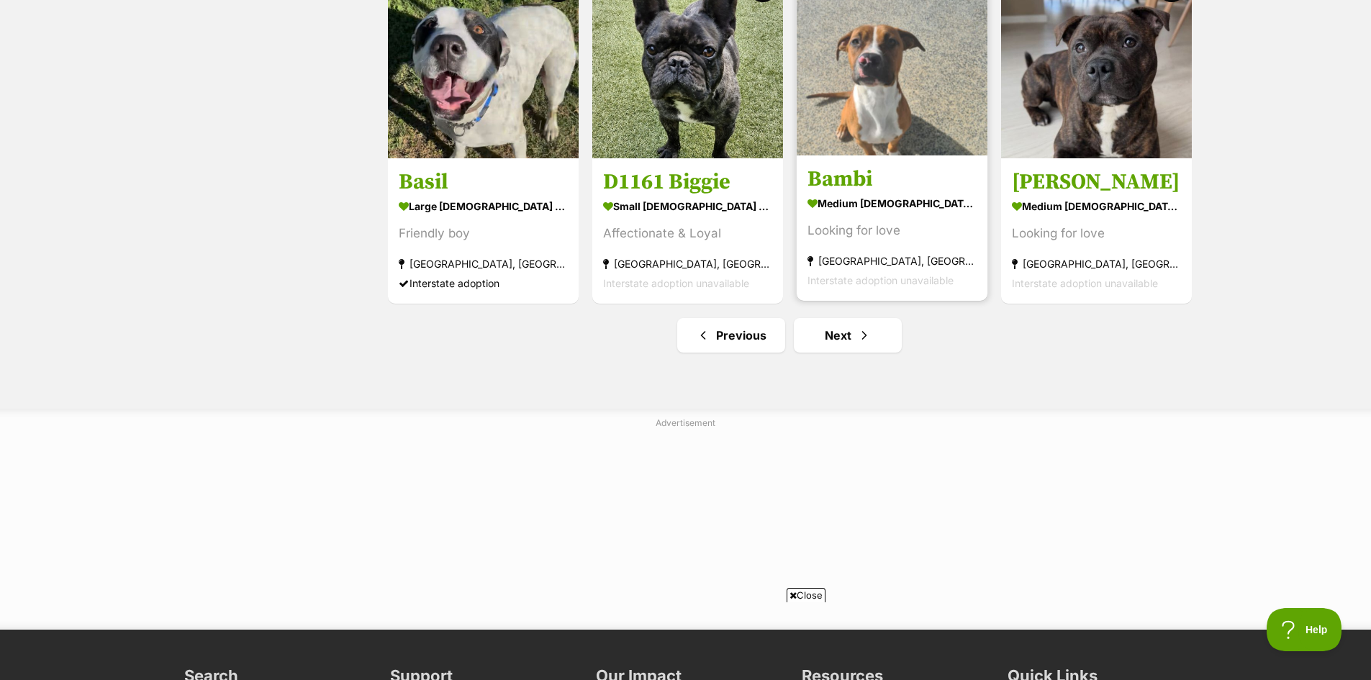
scroll to position [1872, 0]
